Goal: Find specific page/section: Find specific page/section

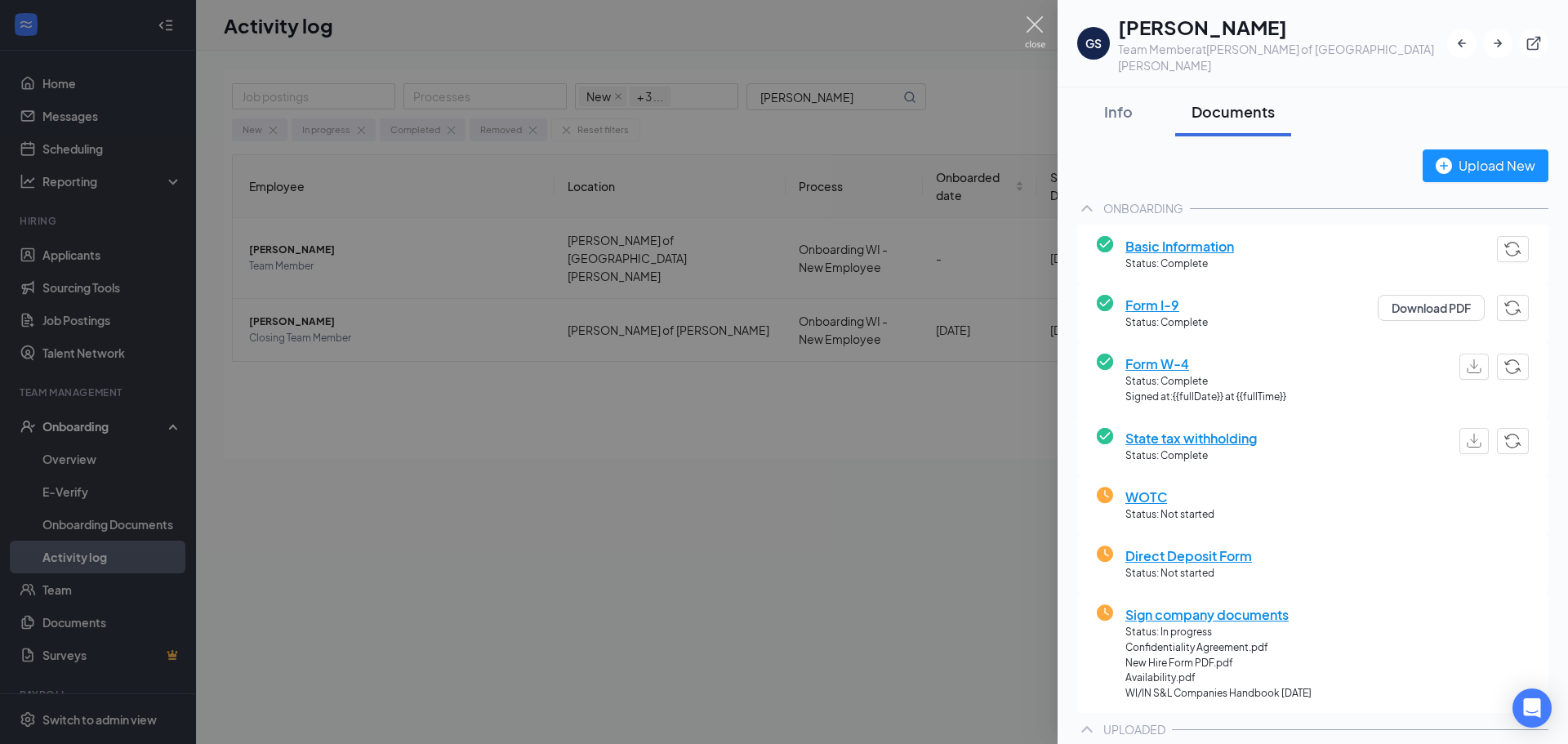
click at [1035, 23] on img at bounding box center [1035, 32] width 21 height 32
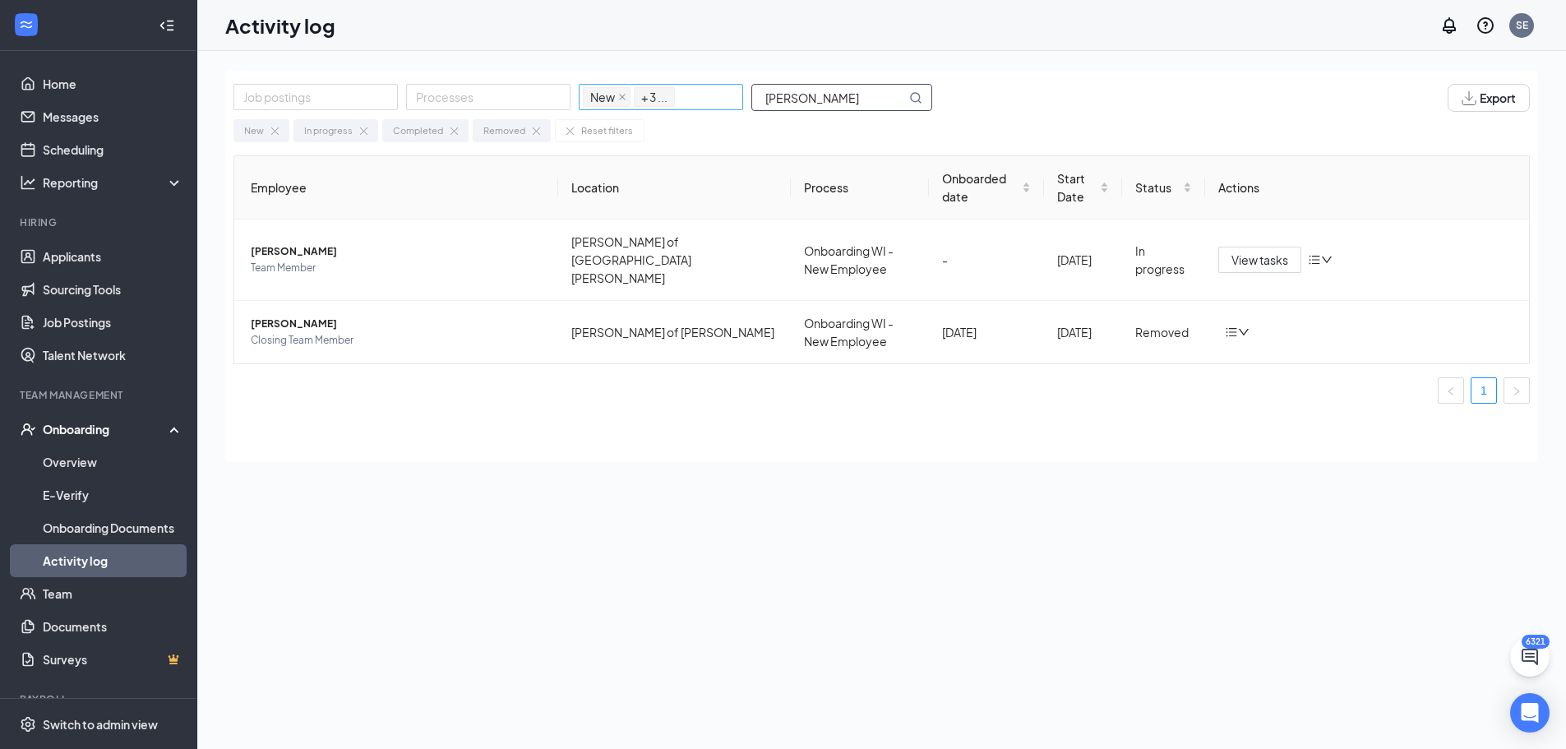
drag, startPoint x: 817, startPoint y: 101, endPoint x: 705, endPoint y: 87, distance: 112.7
click at [705, 87] on div "Job postings Processes New In progress Completed Removed + 3 ... [PERSON_NAME]" at bounding box center [590, 98] width 715 height 28
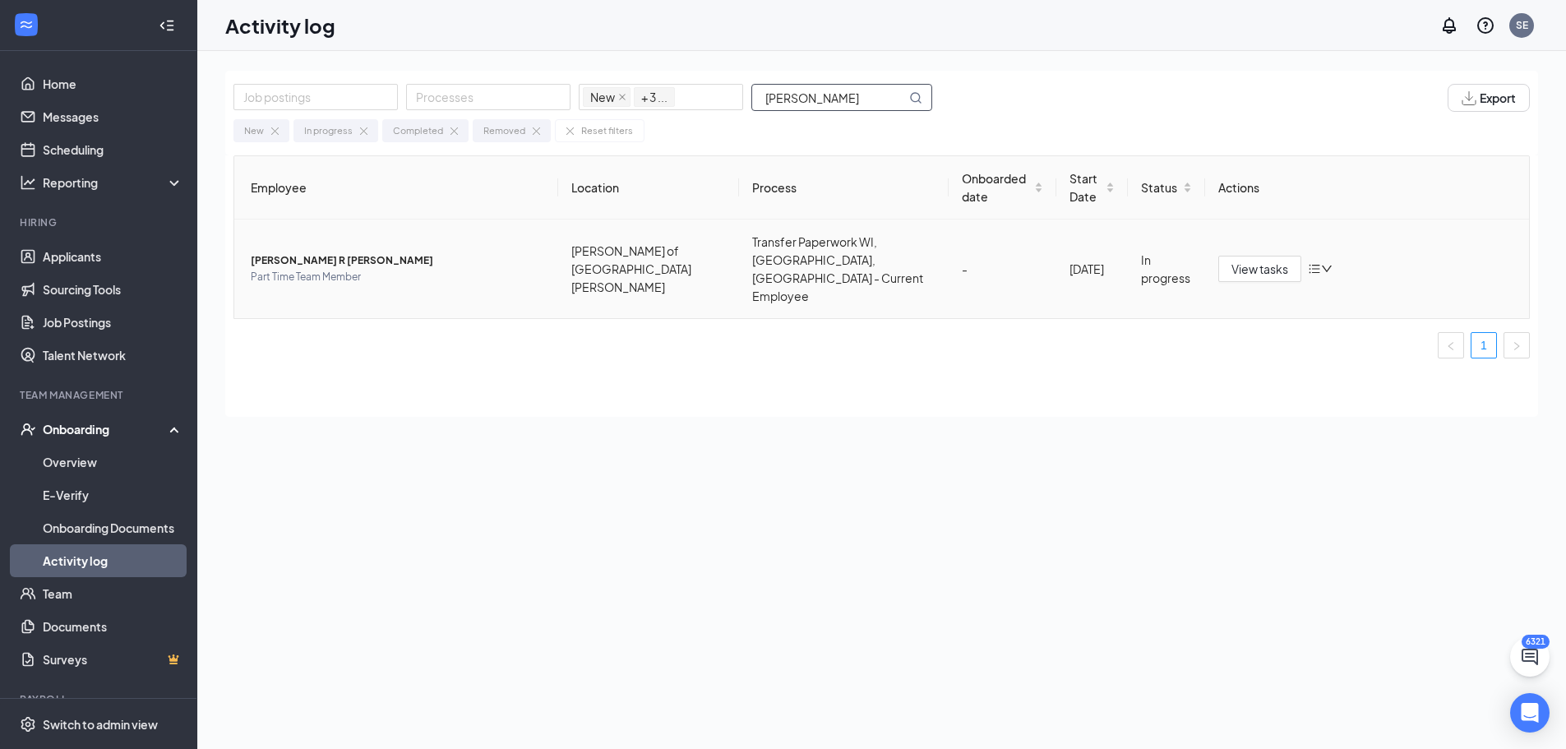
click at [313, 252] on span "[PERSON_NAME] R [PERSON_NAME]" at bounding box center [398, 260] width 294 height 16
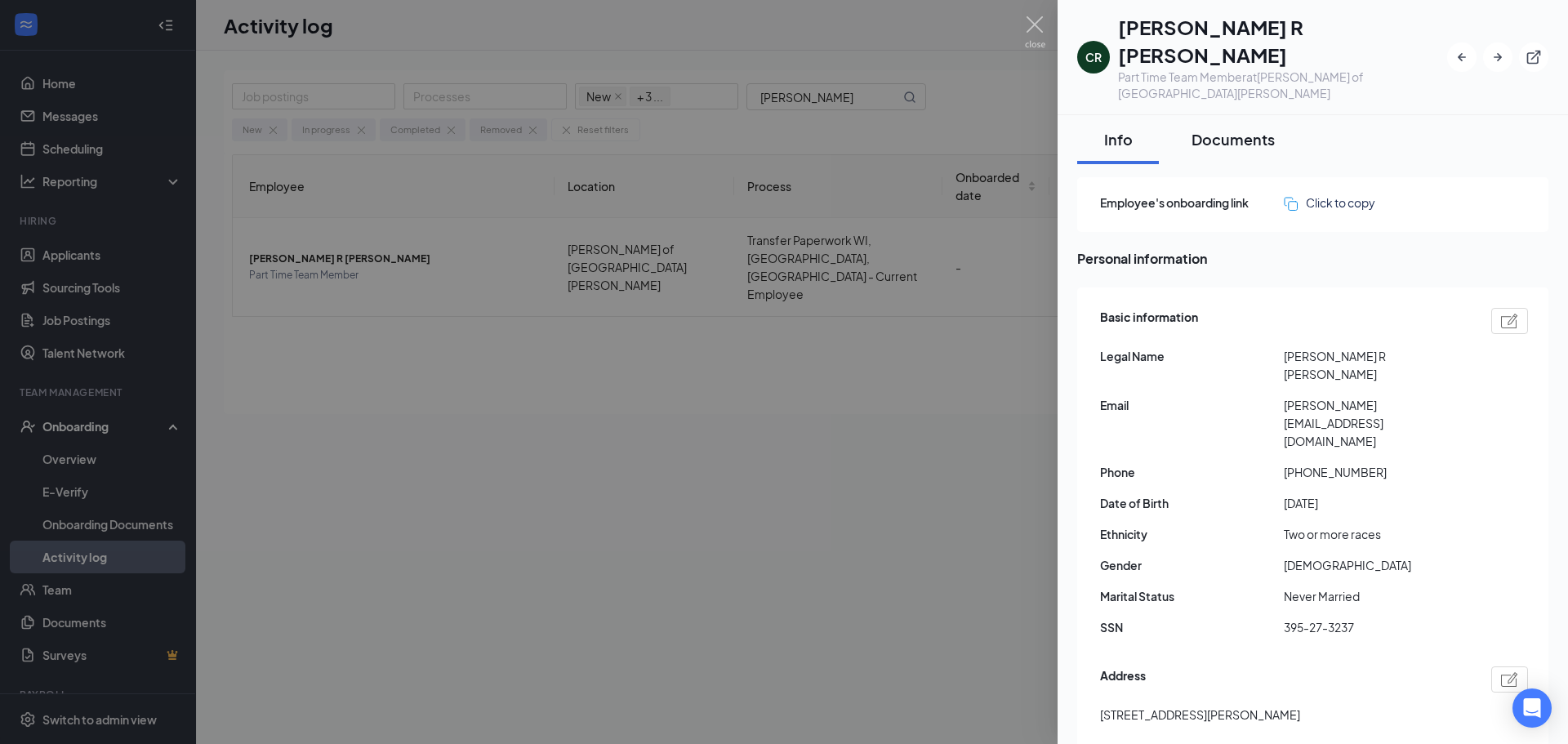
click at [1241, 129] on div "Documents" at bounding box center [1233, 139] width 83 height 21
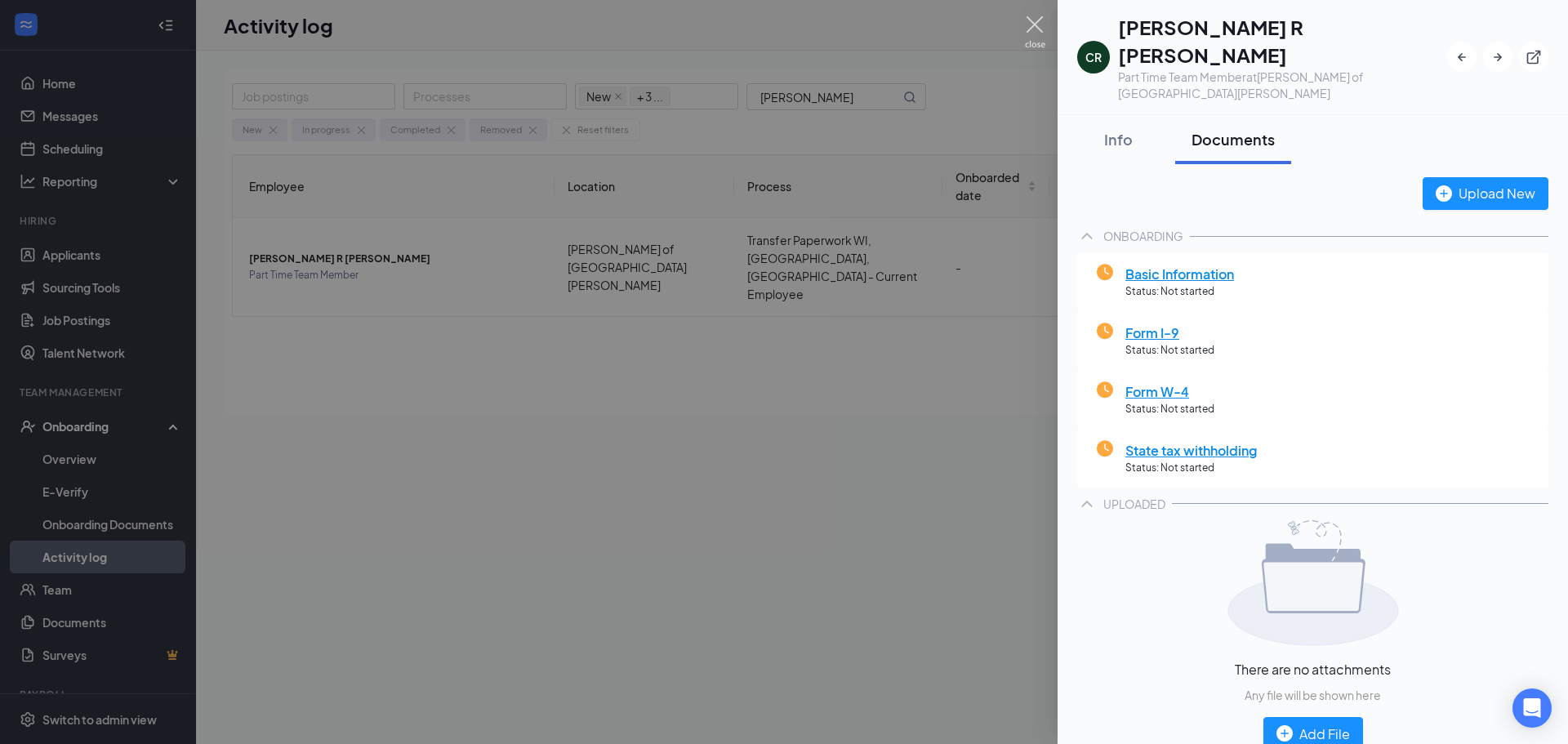
click at [1035, 19] on img at bounding box center [1035, 32] width 21 height 32
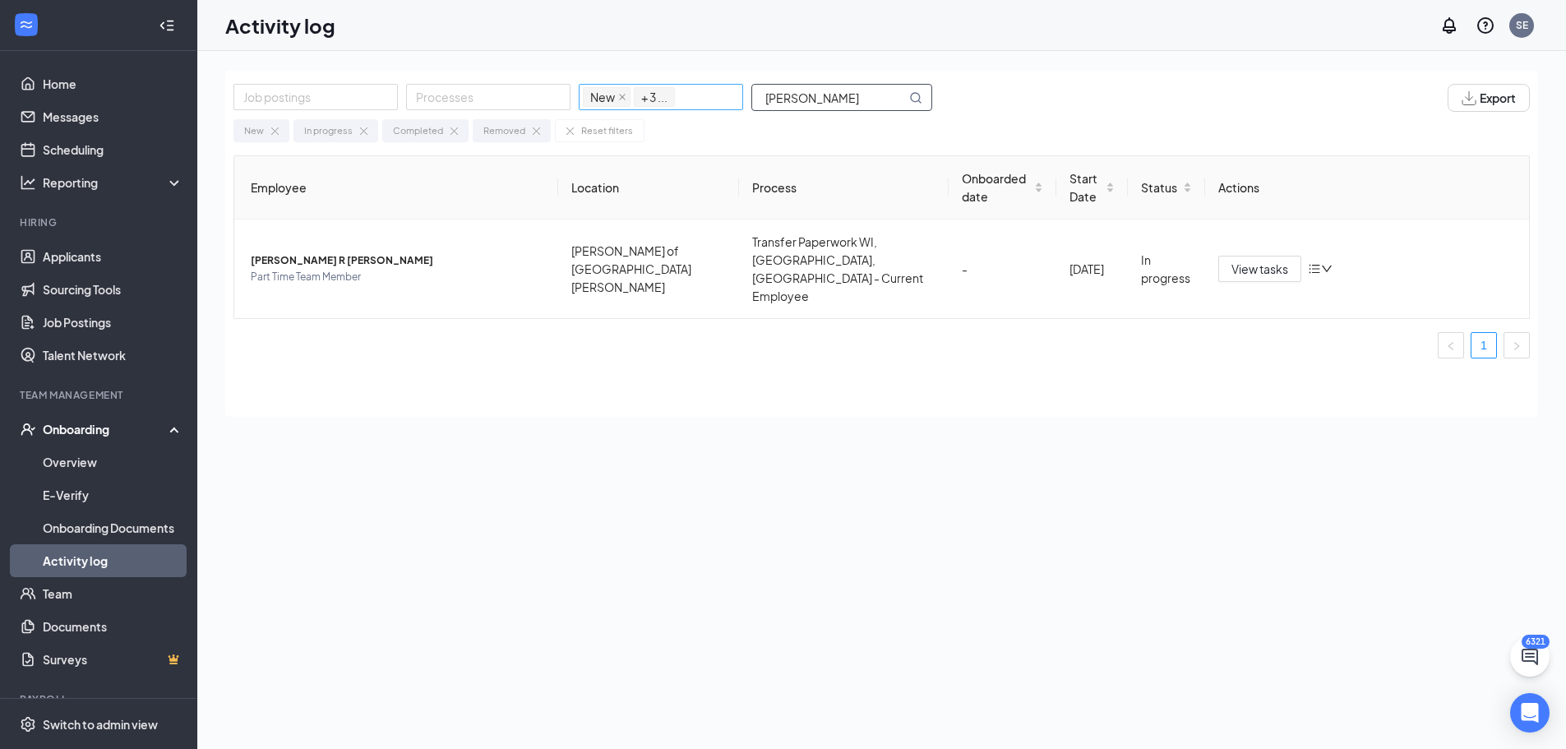
drag, startPoint x: 844, startPoint y: 105, endPoint x: 741, endPoint y: 86, distance: 105.5
click at [741, 86] on div "Job postings Processes New In progress Completed Removed + 3 ... [PERSON_NAME]" at bounding box center [590, 98] width 715 height 28
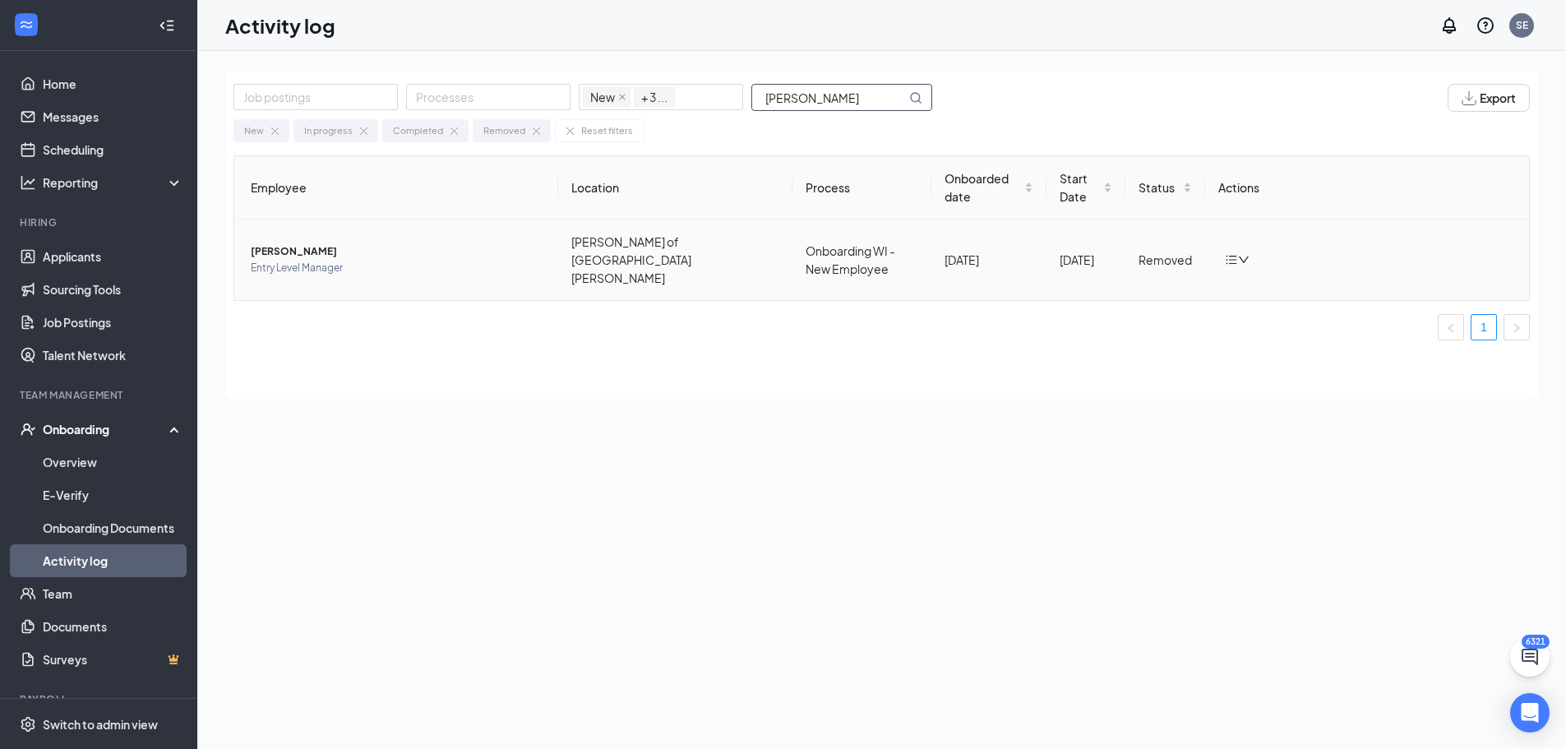
type input "[PERSON_NAME]"
click at [294, 243] on span "[PERSON_NAME]" at bounding box center [398, 251] width 294 height 16
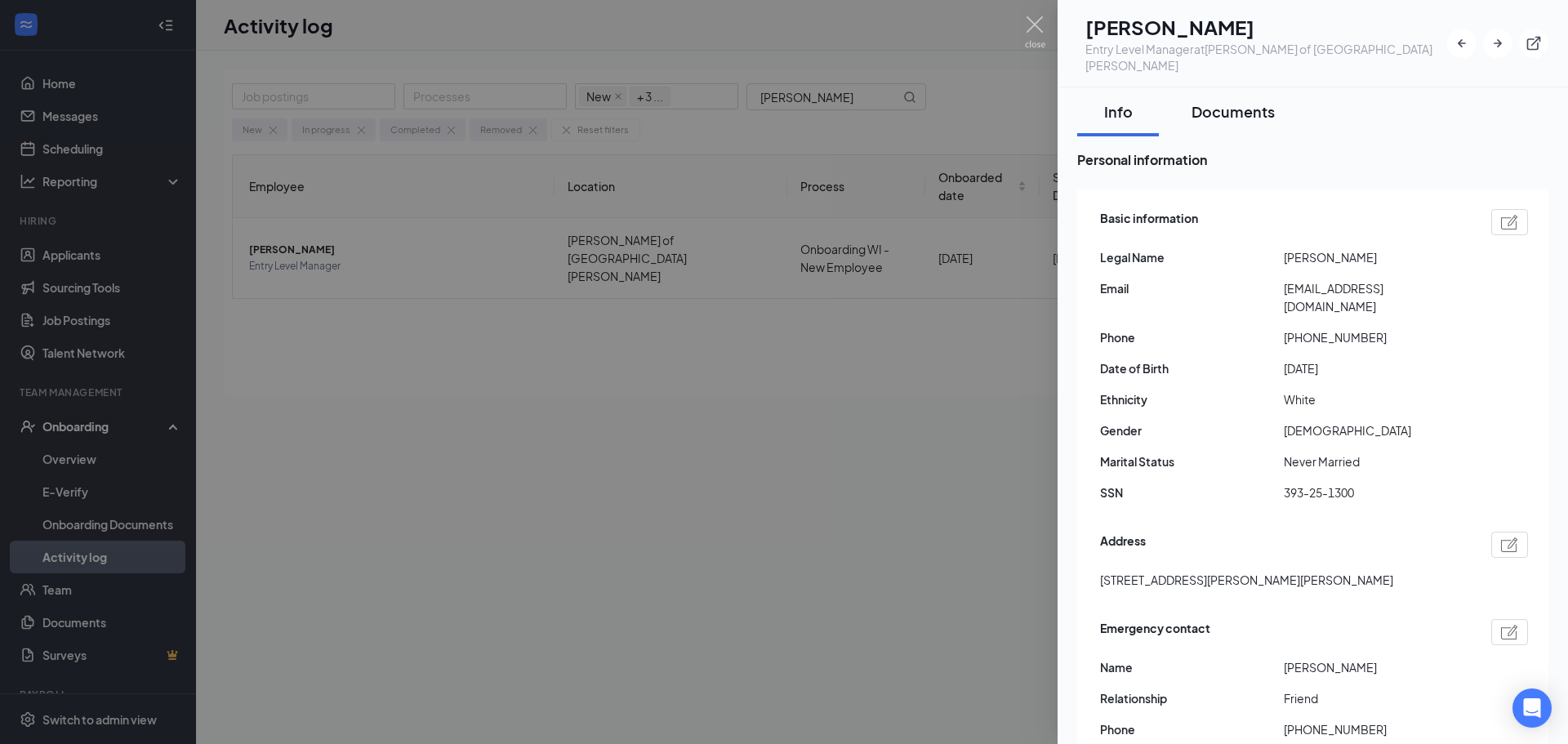
click at [1232, 101] on div "Documents" at bounding box center [1233, 111] width 83 height 21
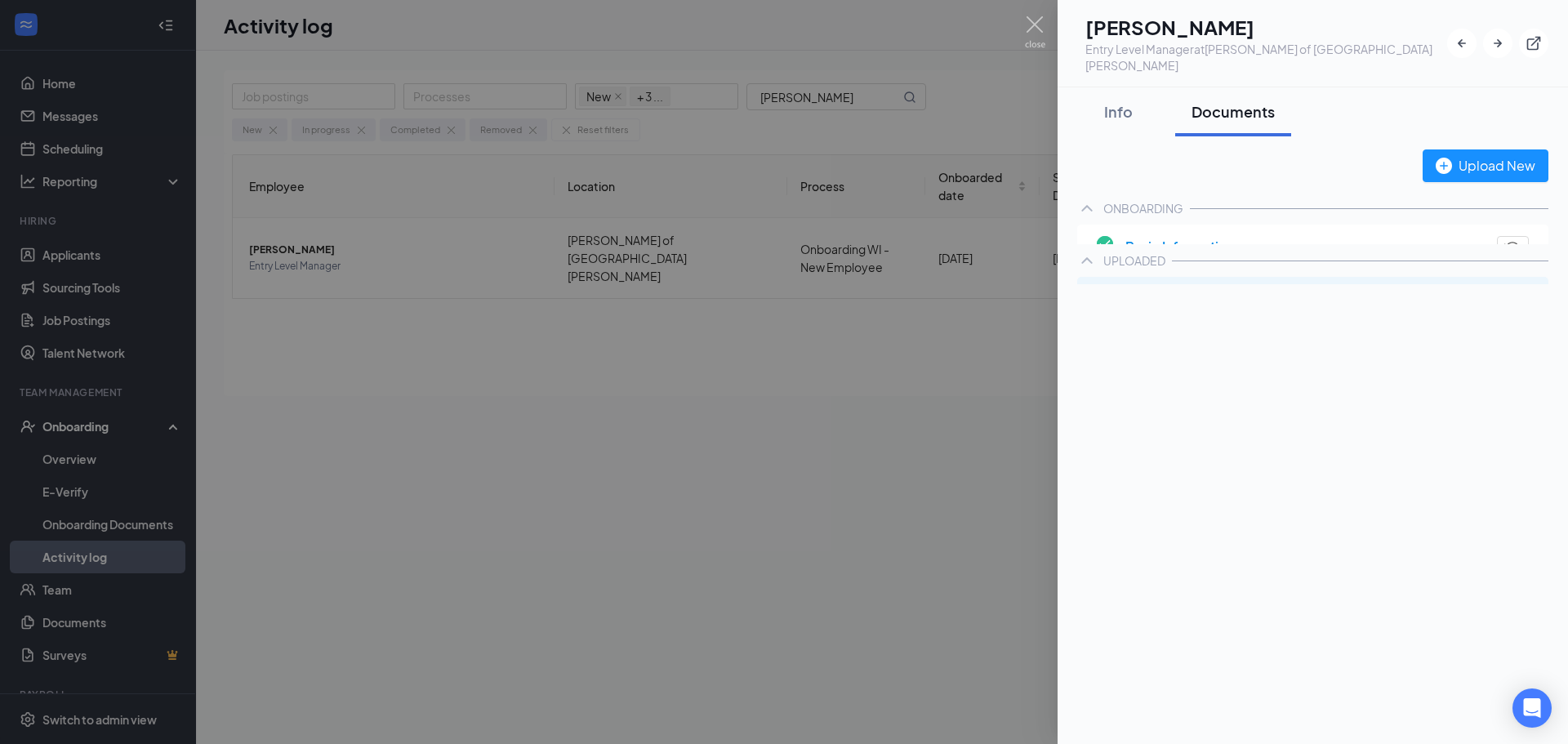
click at [1086, 199] on icon "ChevronUp" at bounding box center [1086, 209] width 20 height 20
click at [1086, 199] on icon "ChevronDown" at bounding box center [1086, 209] width 20 height 20
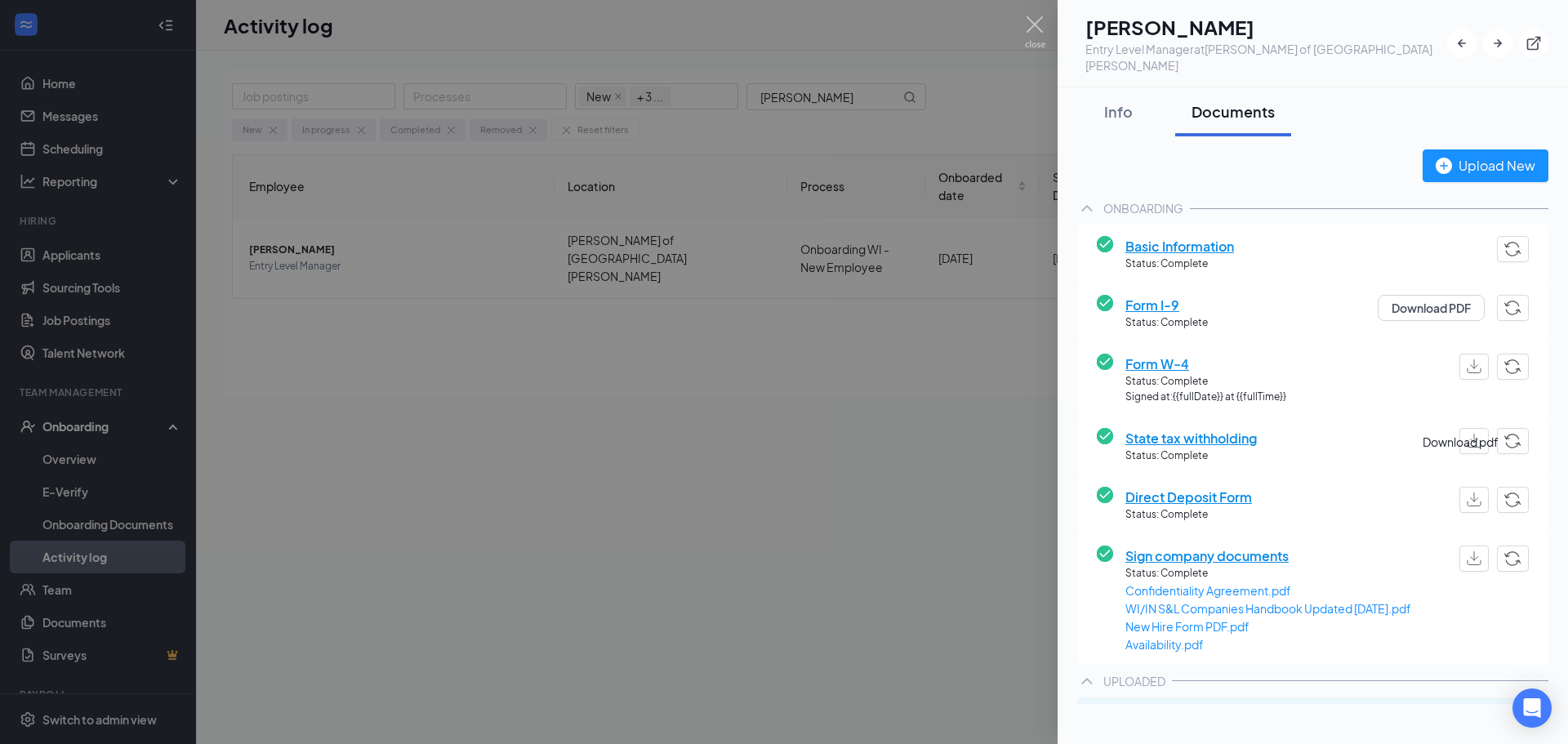
click at [1467, 493] on img "button" at bounding box center [1474, 500] width 15 height 14
